Goal: Task Accomplishment & Management: Manage account settings

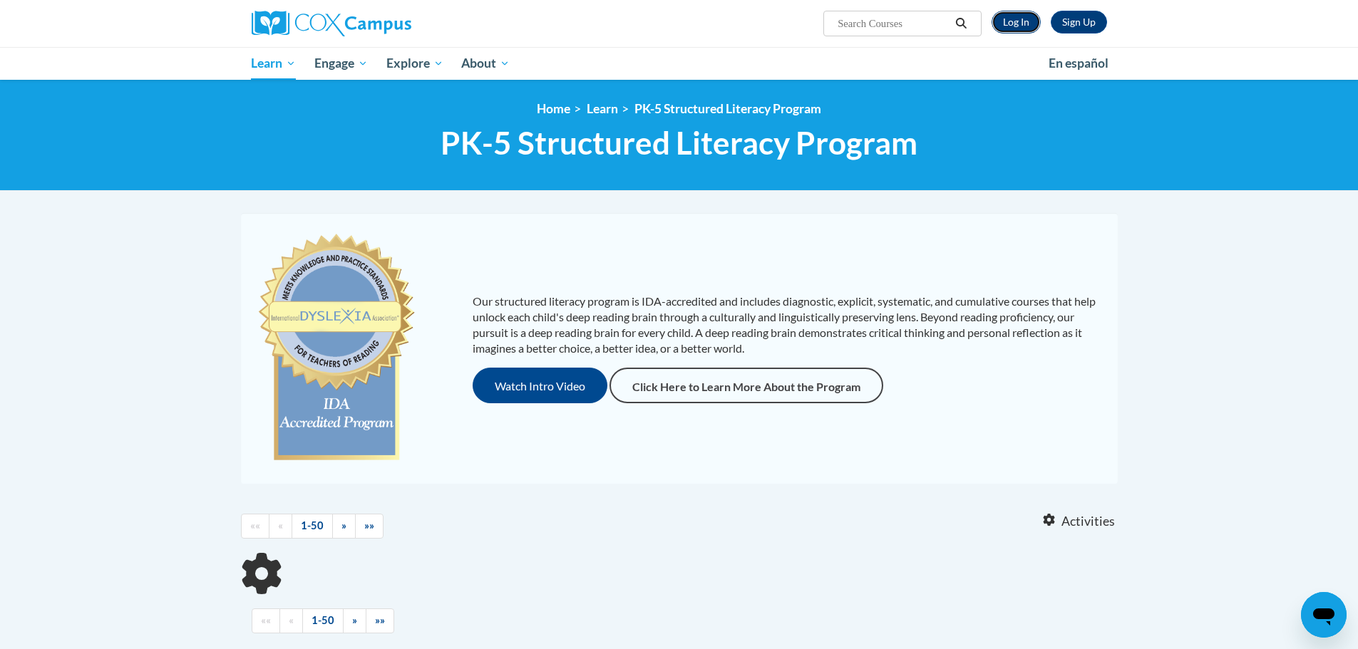
click at [1000, 28] on link "Log In" at bounding box center [1016, 22] width 49 height 23
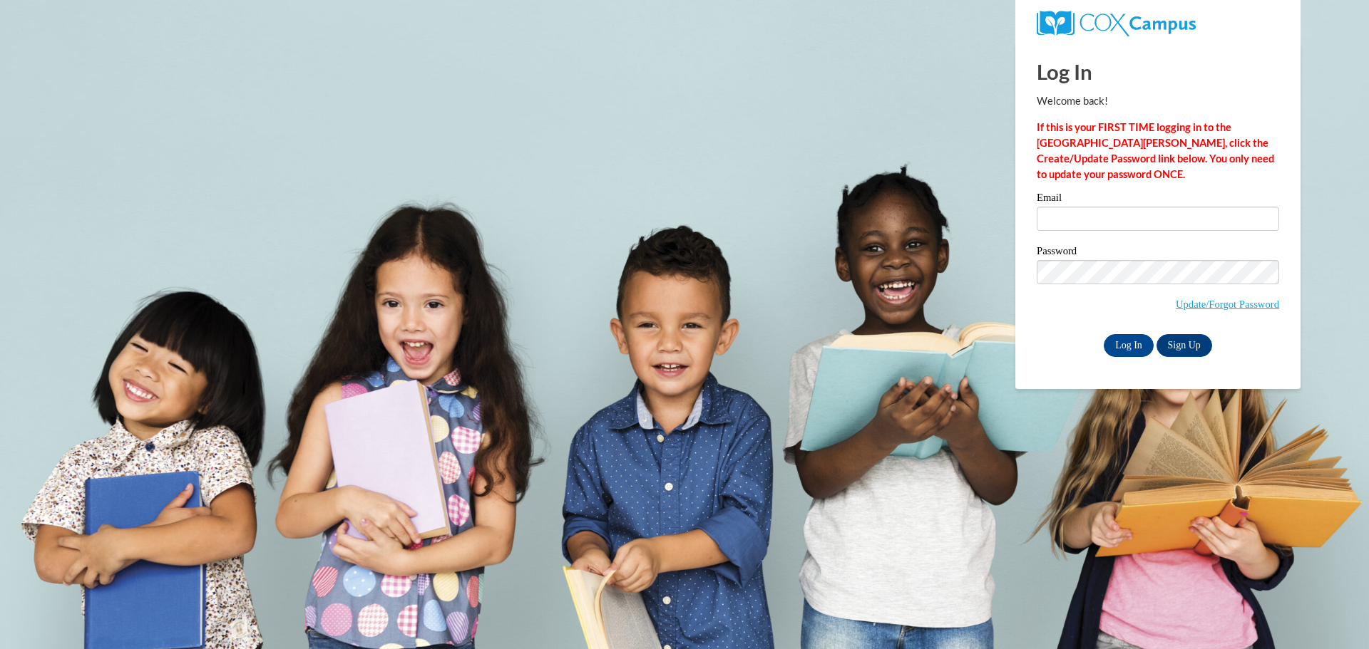
click at [1143, 205] on label "Email" at bounding box center [1157, 199] width 242 height 14
click at [1143, 207] on input "Email" at bounding box center [1157, 219] width 242 height 24
click at [1143, 213] on input "Email" at bounding box center [1157, 219] width 242 height 24
type input "jumaa.abdal-rahman@ilm-academy.com"
click at [1128, 336] on input "Log In" at bounding box center [1128, 345] width 50 height 23
